Goal: Task Accomplishment & Management: Manage account settings

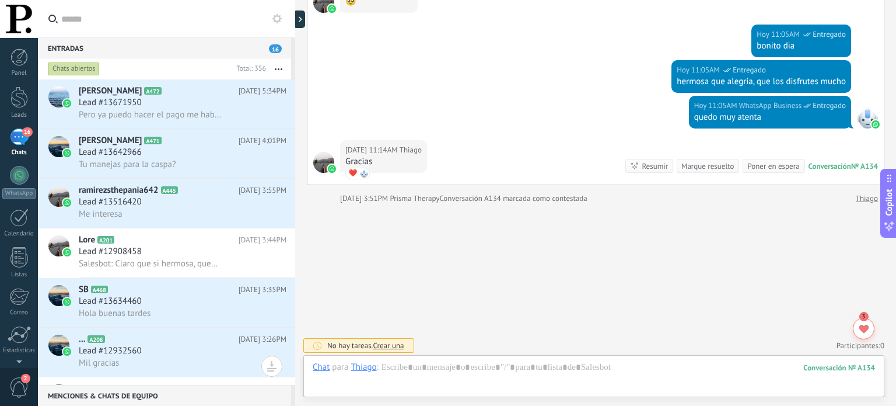
click at [22, 142] on div "16" at bounding box center [19, 136] width 19 height 17
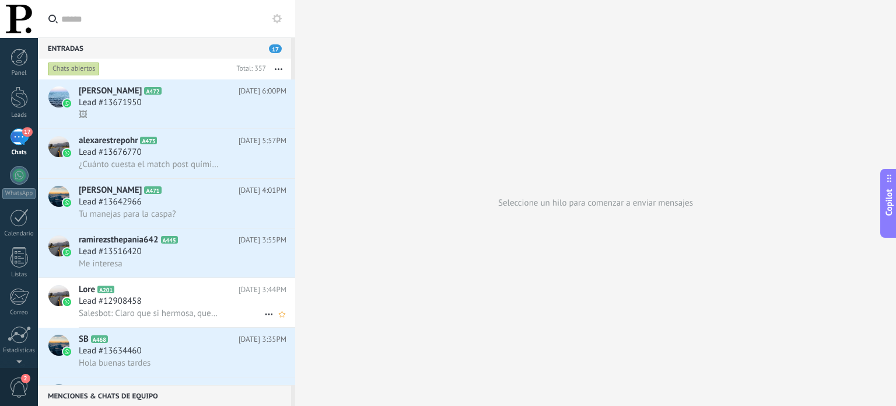
click at [207, 317] on span "Salesbot: Claro que si hermosa, quedo muy atenta 🥰" at bounding box center [151, 313] width 144 height 11
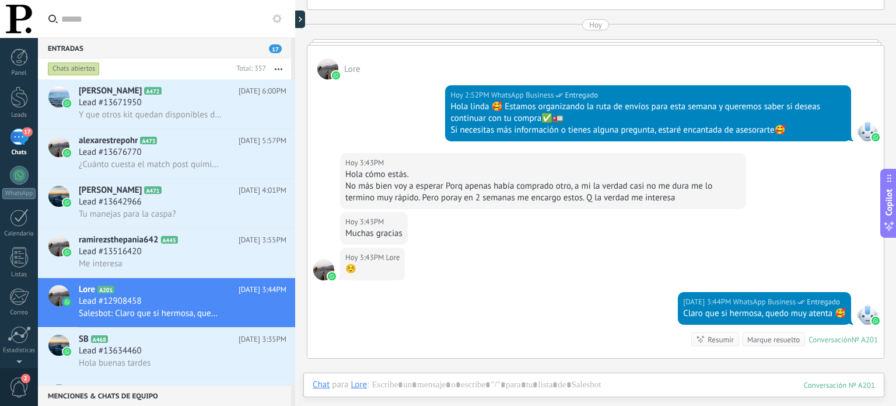
scroll to position [922, 0]
click at [22, 145] on div "17" at bounding box center [19, 136] width 19 height 17
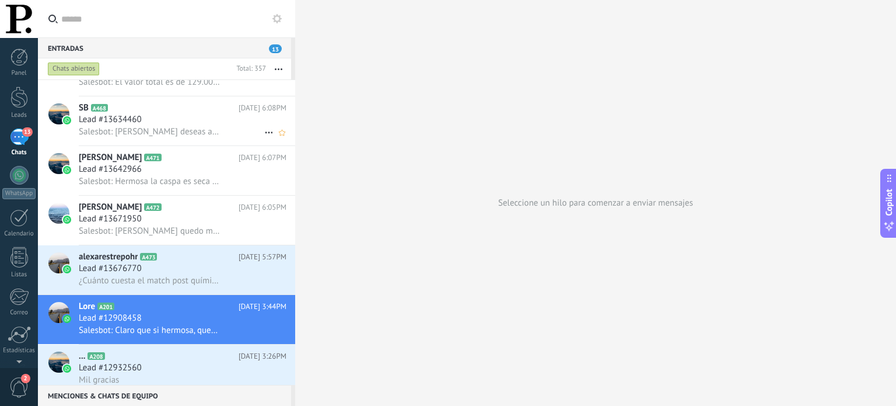
scroll to position [39, 0]
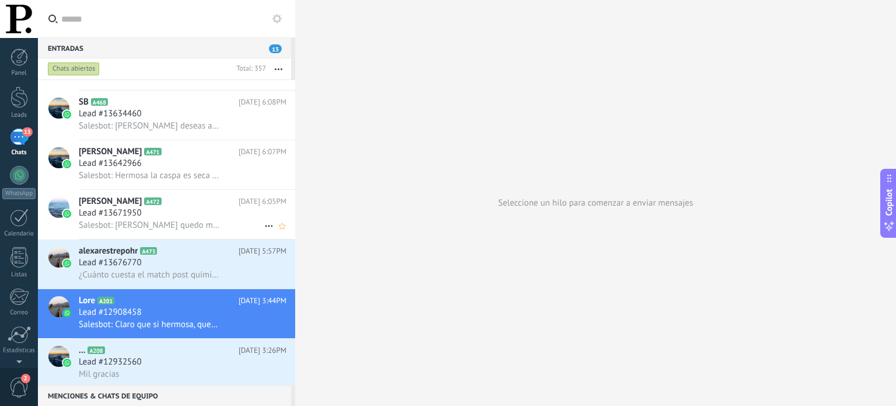
click at [142, 219] on h3 "Lead #13671950" at bounding box center [113, 213] width 69 height 12
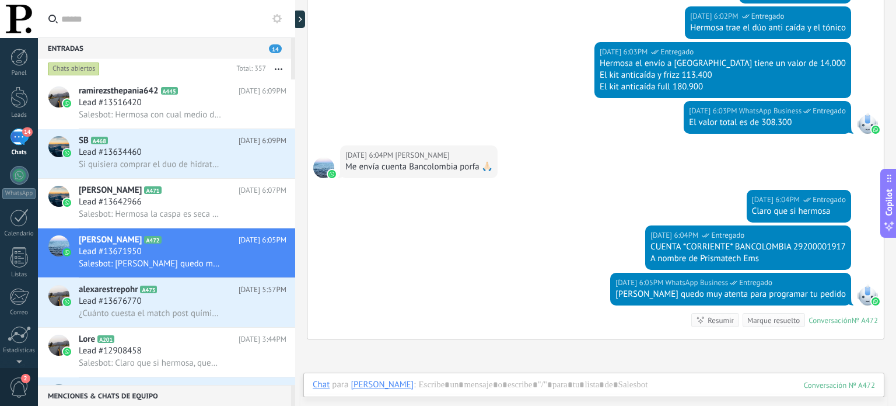
click at [20, 144] on div "14" at bounding box center [19, 136] width 19 height 17
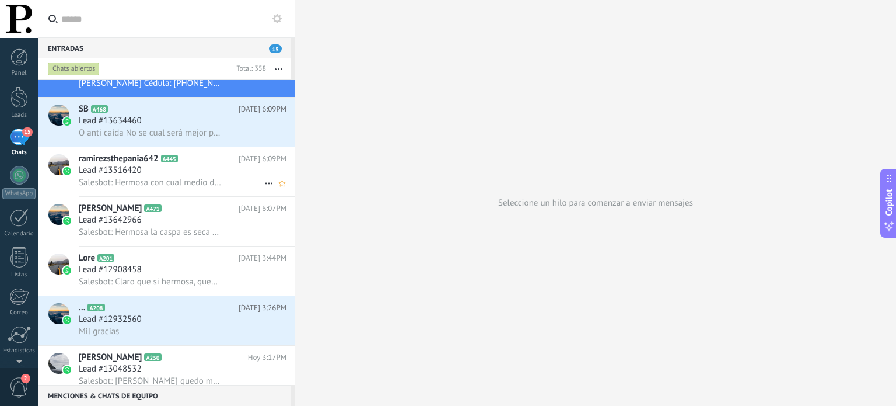
scroll to position [82, 0]
click at [241, 236] on div "Salesbot: Hermosa la caspa es seca y suelta o grasa y adherida a la raíz?" at bounding box center [183, 232] width 208 height 12
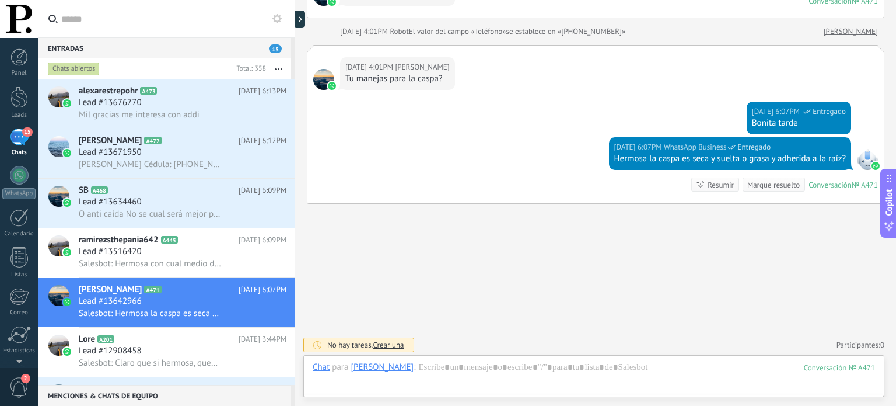
click at [14, 148] on link "15 Chats" at bounding box center [19, 142] width 38 height 28
